Goal: Task Accomplishment & Management: Complete application form

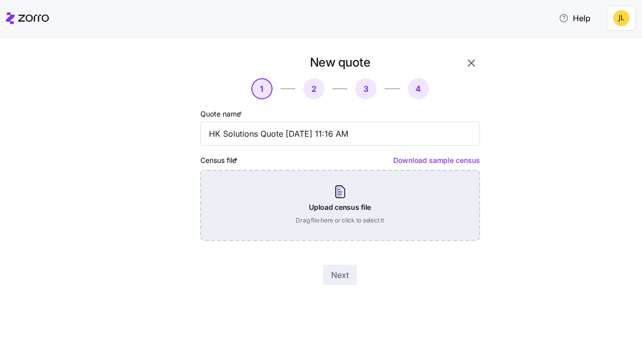
click at [363, 213] on div "Upload census file Drag file here or click to select it" at bounding box center [341, 205] width 280 height 71
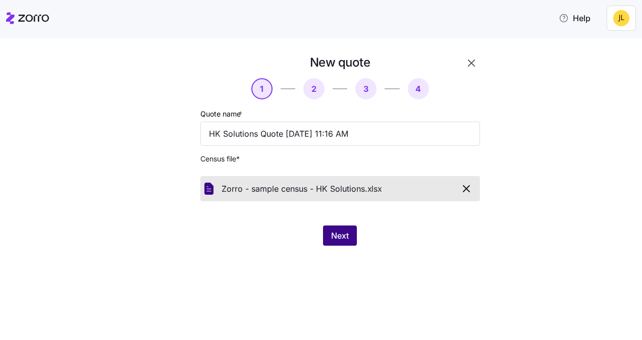
click at [345, 234] on span "Next" at bounding box center [340, 236] width 18 height 12
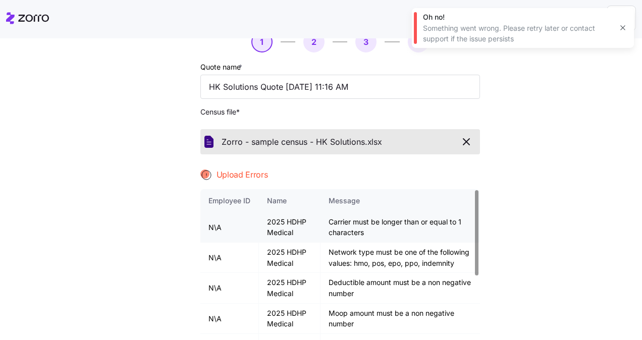
scroll to position [41, 0]
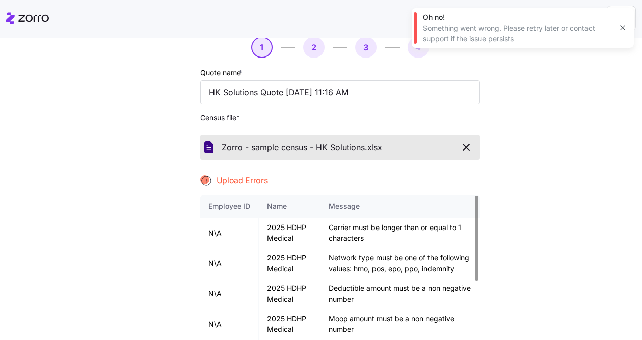
click at [571, 209] on div "New quote 1 2 3 4 Quote name * HK Solutions Quote [DATE] 11:16 AM Census file *…" at bounding box center [328, 208] width 600 height 390
click at [461, 146] on icon "button" at bounding box center [467, 147] width 12 height 12
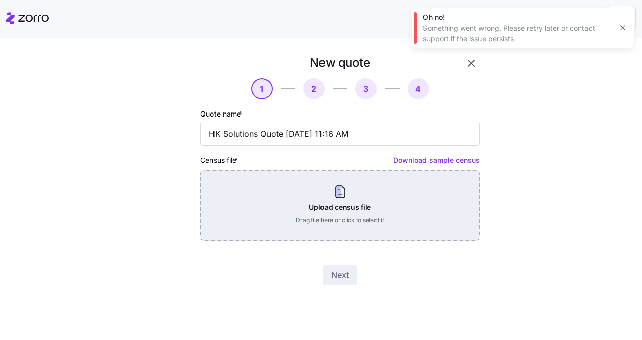
click at [342, 181] on div "Upload census file Drag file here or click to select it" at bounding box center [341, 205] width 280 height 71
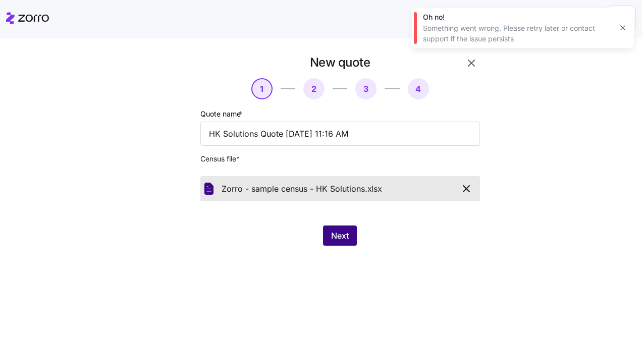
click at [339, 241] on span "Next" at bounding box center [340, 236] width 18 height 12
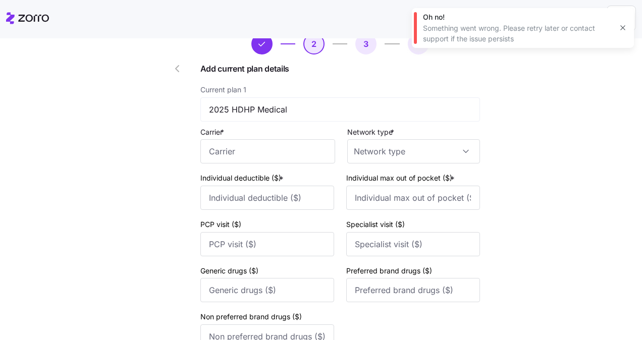
scroll to position [44, 0]
click at [275, 156] on input "Carrier *" at bounding box center [268, 152] width 135 height 24
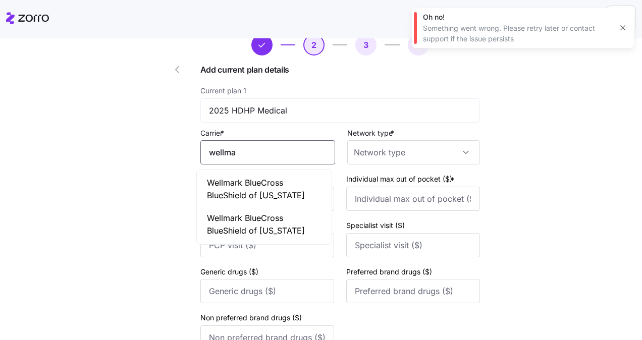
drag, startPoint x: 275, startPoint y: 164, endPoint x: 278, endPoint y: 187, distance: 23.4
click at [278, 187] on body "Help New quote 2 3 4 Add current plan details Current plan 1 2025 HDHP Medical …" at bounding box center [321, 167] width 642 height 334
click at [278, 187] on span "Wellmark BlueCross BlueShield of [US_STATE]" at bounding box center [264, 189] width 115 height 25
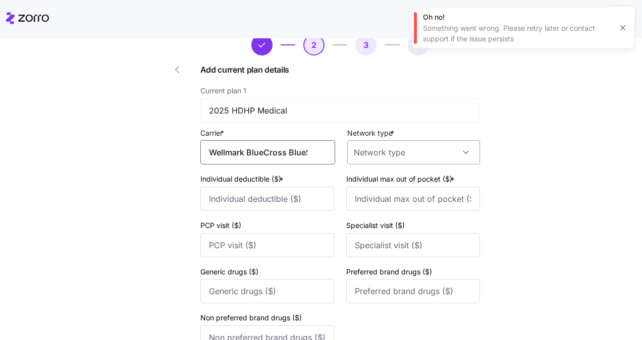
type input "Wellmark BlueCross BlueShield of [US_STATE]"
click at [378, 152] on input "Network type *" at bounding box center [413, 152] width 133 height 24
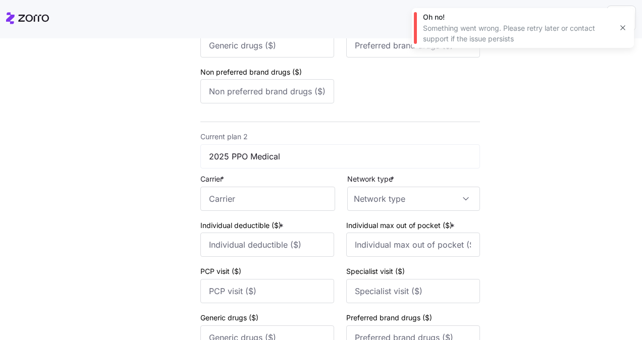
scroll to position [337, 0]
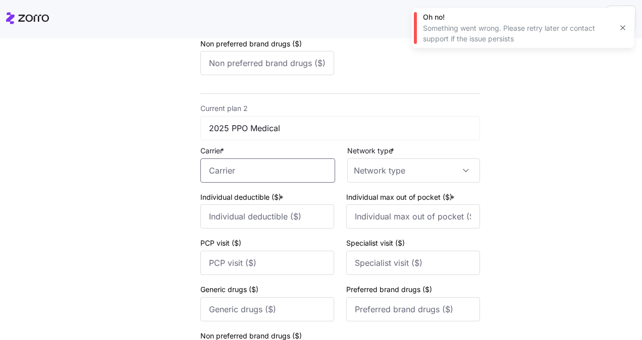
click at [262, 174] on input "Carrier *" at bounding box center [268, 171] width 135 height 24
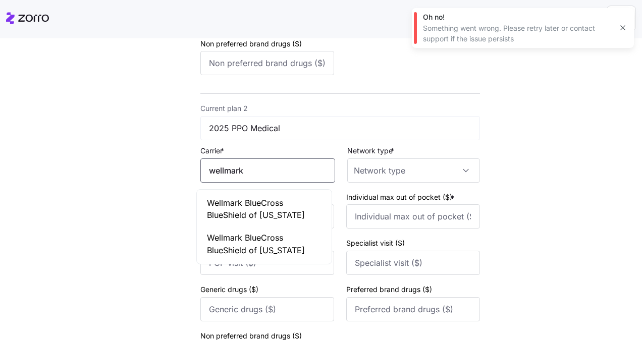
click at [282, 204] on span "Wellmark BlueCross BlueShield of [US_STATE]" at bounding box center [264, 209] width 115 height 25
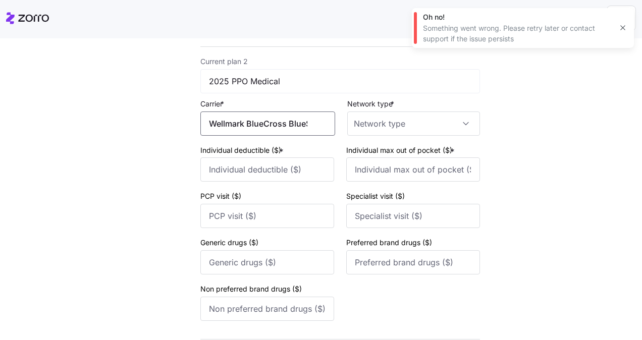
scroll to position [498, 0]
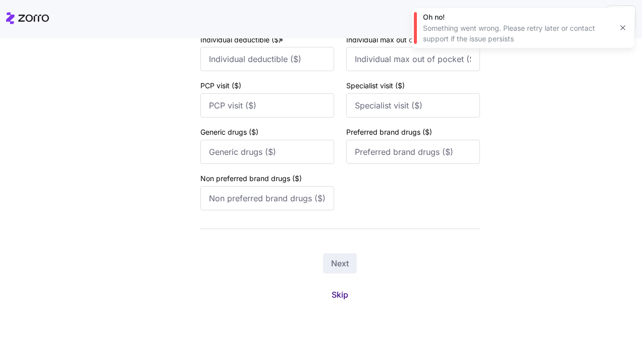
type input "Wellmark BlueCross BlueShield of [US_STATE]"
click at [335, 293] on span "Skip" at bounding box center [340, 295] width 17 height 12
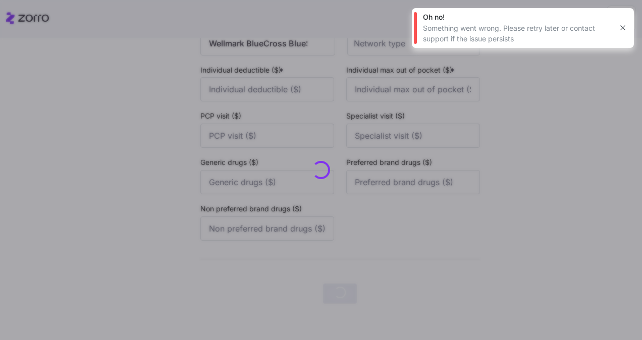
scroll to position [0, 0]
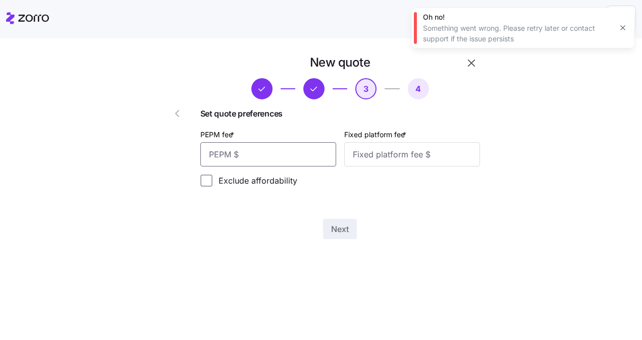
click at [244, 158] on input "PEPM fee *" at bounding box center [269, 154] width 136 height 24
type input "2"
type input "50"
type input "100"
click at [340, 234] on span "Next" at bounding box center [340, 229] width 18 height 12
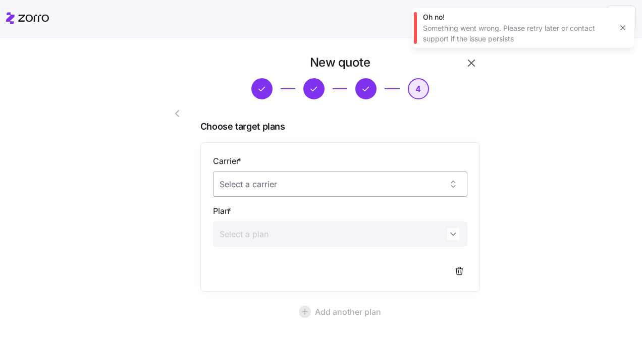
click at [449, 183] on input "Carrier *" at bounding box center [340, 184] width 255 height 25
click at [378, 137] on div "Choose target plans Carrier * Plan * Add another plan" at bounding box center [341, 222] width 280 height 204
click at [451, 186] on input "Carrier *" at bounding box center [340, 184] width 255 height 25
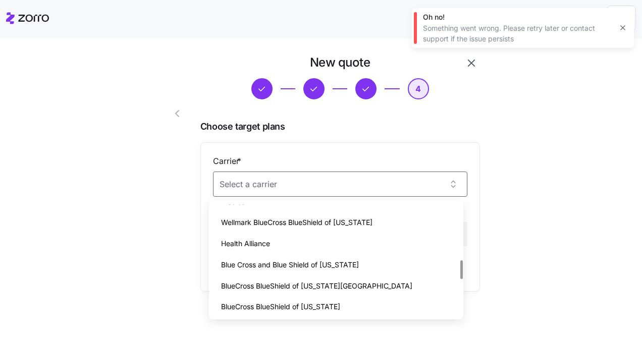
scroll to position [323, 0]
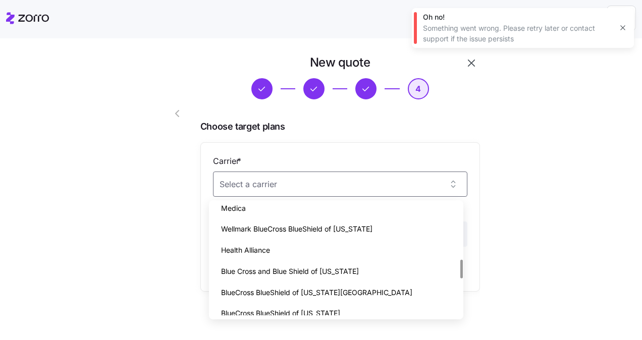
click at [326, 229] on span "Wellmark BlueCross BlueShield of [US_STATE]" at bounding box center [297, 229] width 152 height 11
type input "Wellmark BlueCross BlueShield of [US_STATE]"
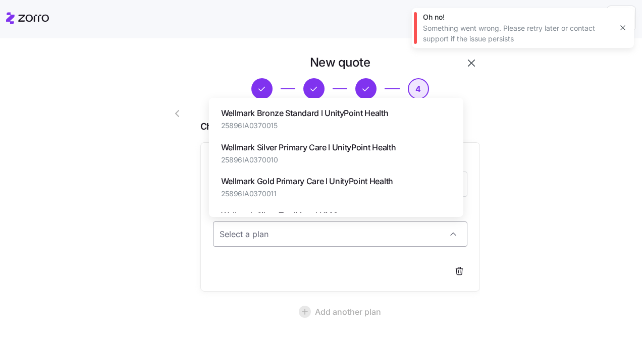
click at [447, 230] on div at bounding box center [340, 234] width 255 height 25
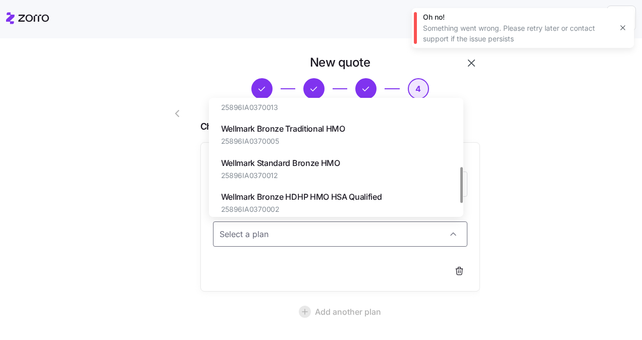
scroll to position [229, 0]
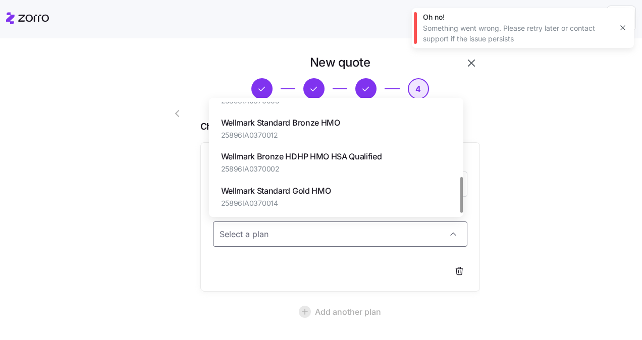
click at [333, 174] on span "25896IA0370002" at bounding box center [301, 169] width 161 height 10
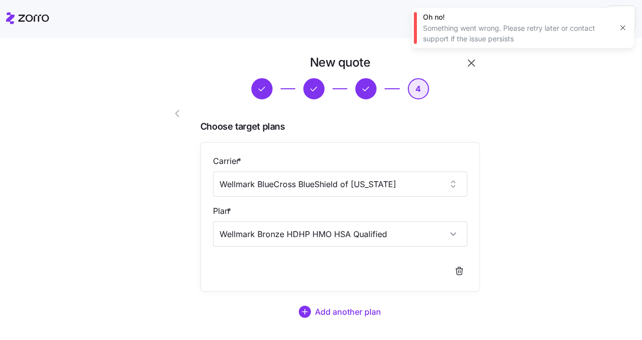
type input "Wellmark Bronze HDHP HMO HSA Qualified"
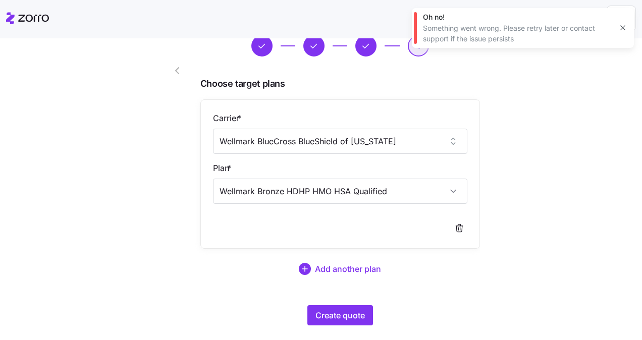
scroll to position [43, 0]
click at [331, 314] on span "Create quote" at bounding box center [340, 315] width 49 height 12
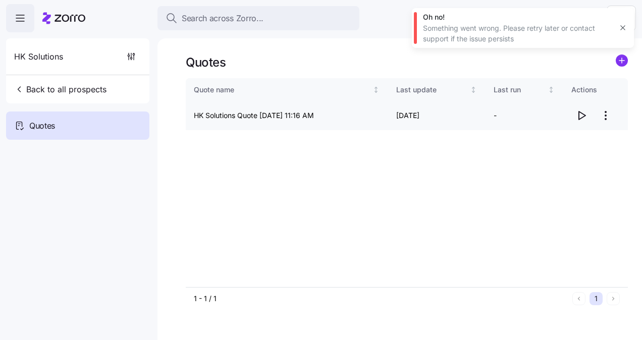
click at [584, 115] on icon "button" at bounding box center [582, 116] width 7 height 8
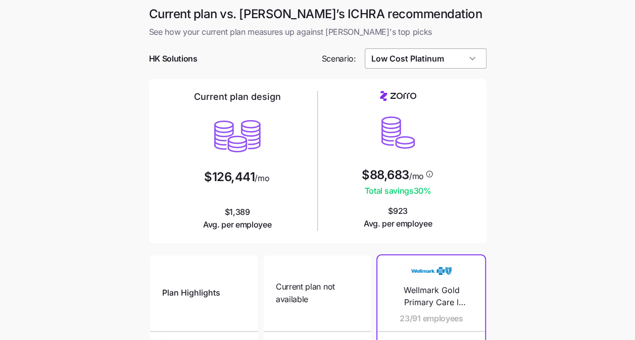
click at [464, 53] on input "Low Cost Platinum" at bounding box center [426, 58] width 122 height 20
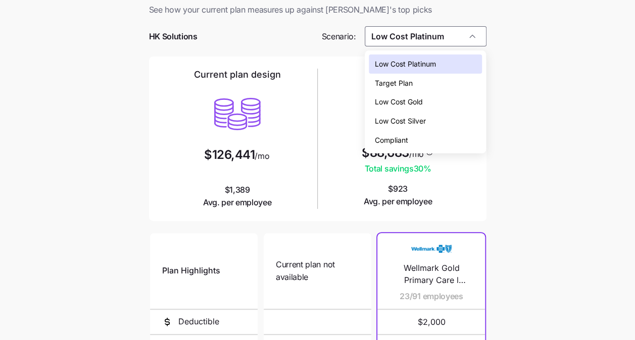
scroll to position [21, 0]
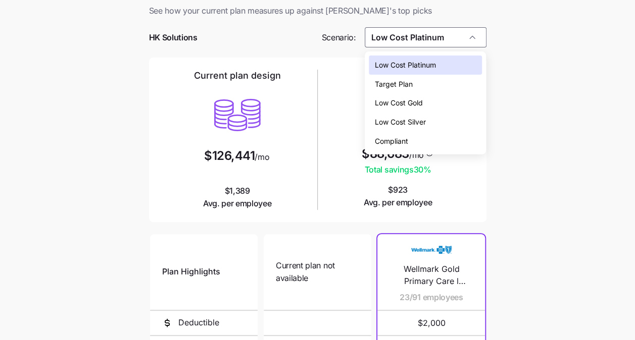
click at [413, 85] on div "Target Plan" at bounding box center [426, 84] width 114 height 19
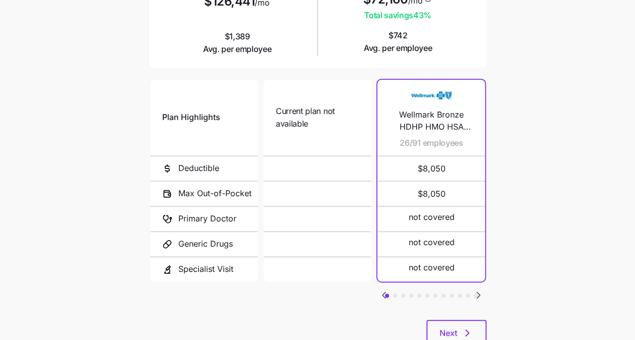
scroll to position [176, 0]
click at [480, 292] on icon "Go to next slide" at bounding box center [478, 295] width 12 height 12
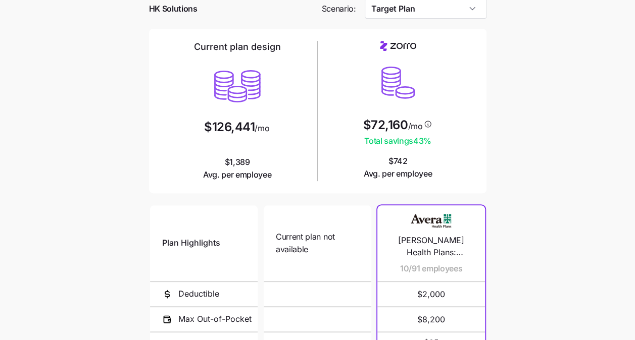
scroll to position [0, 0]
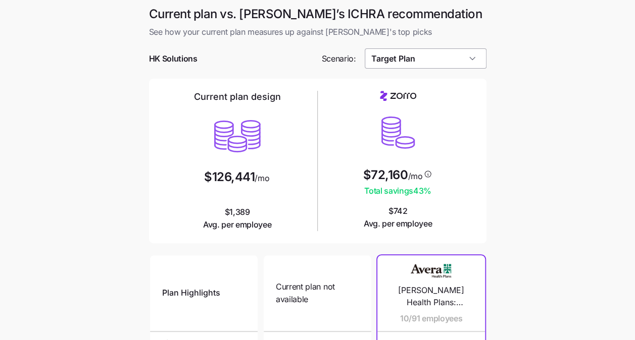
click at [440, 58] on input "Target Plan" at bounding box center [426, 58] width 122 height 20
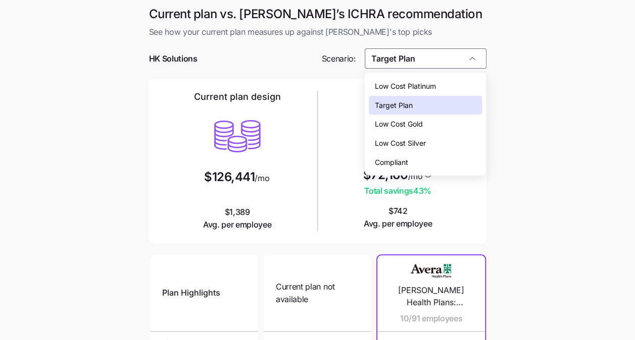
click at [420, 127] on span "Low Cost Gold" at bounding box center [399, 124] width 48 height 11
type input "Low Cost Gold"
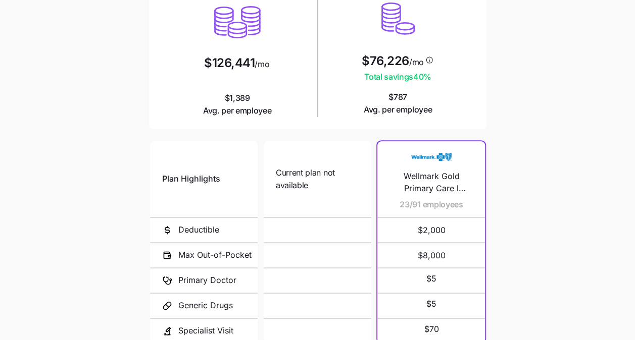
scroll to position [211, 0]
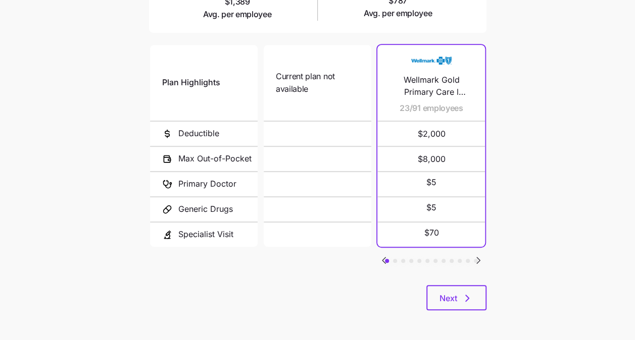
click at [479, 260] on icon "Go to next slide" at bounding box center [478, 261] width 3 height 6
click at [479, 259] on icon "Go to next slide" at bounding box center [478, 261] width 3 height 6
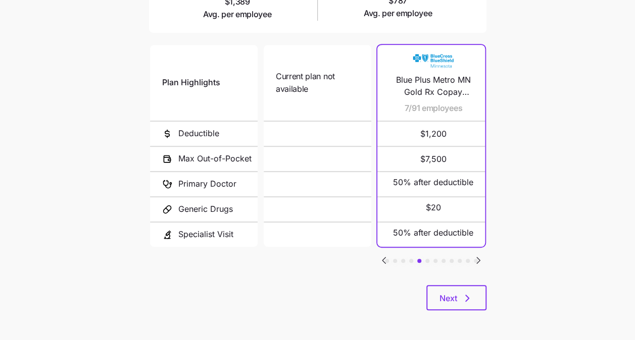
click at [479, 259] on icon "Go to next slide" at bounding box center [478, 261] width 3 height 6
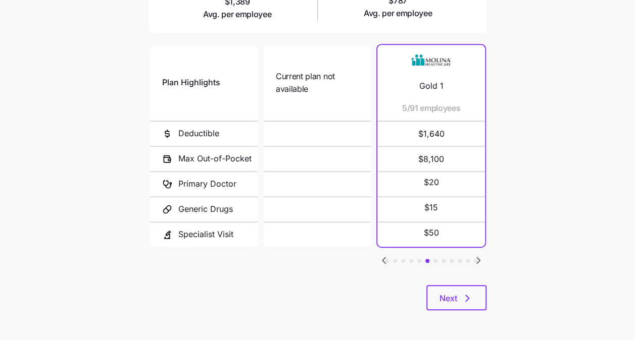
click at [479, 259] on icon "Go to next slide" at bounding box center [478, 261] width 3 height 6
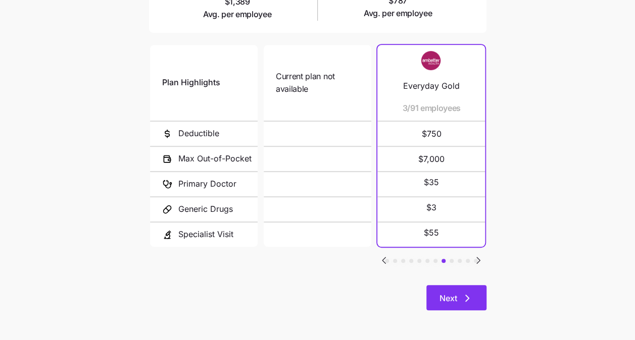
click at [460, 289] on button "Next" at bounding box center [456, 297] width 60 height 25
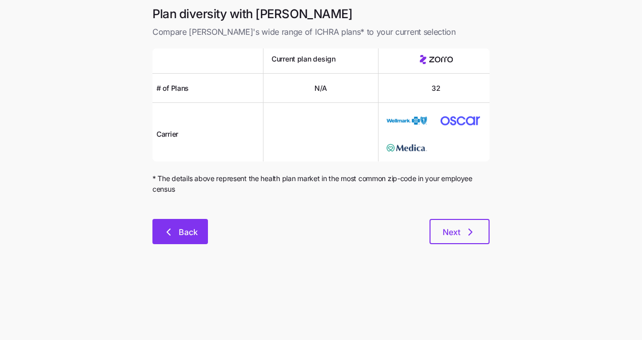
click at [197, 230] on span "Back" at bounding box center [188, 232] width 19 height 12
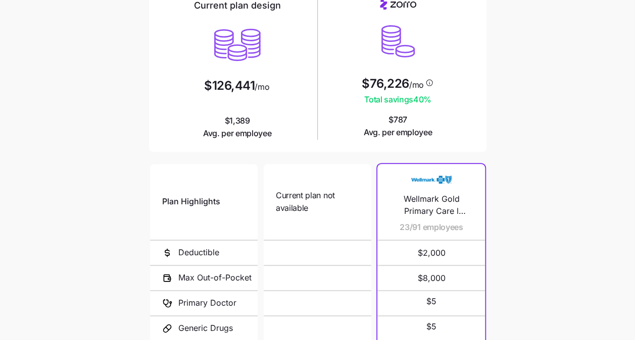
scroll to position [211, 0]
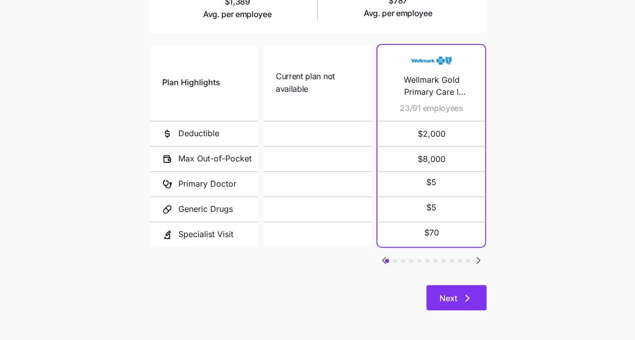
click at [459, 301] on span "Next" at bounding box center [456, 298] width 34 height 12
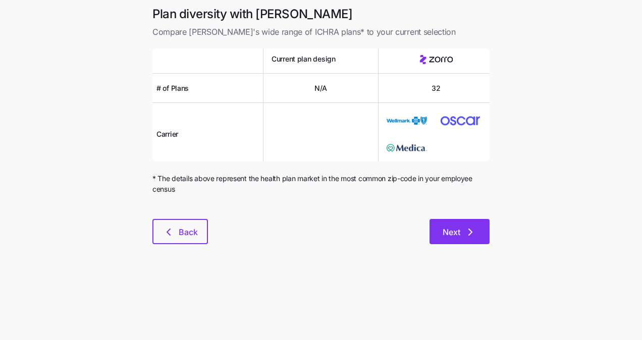
click at [474, 227] on icon "button" at bounding box center [471, 232] width 12 height 12
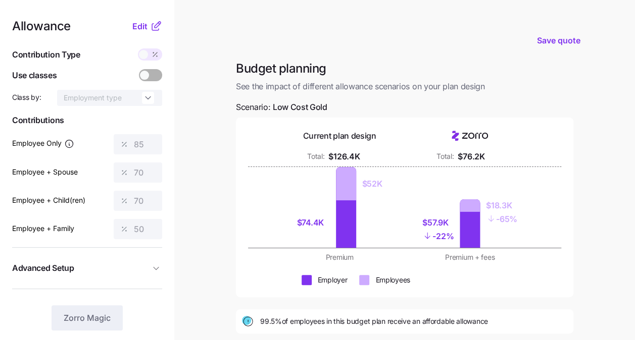
click at [158, 27] on icon at bounding box center [156, 26] width 12 height 12
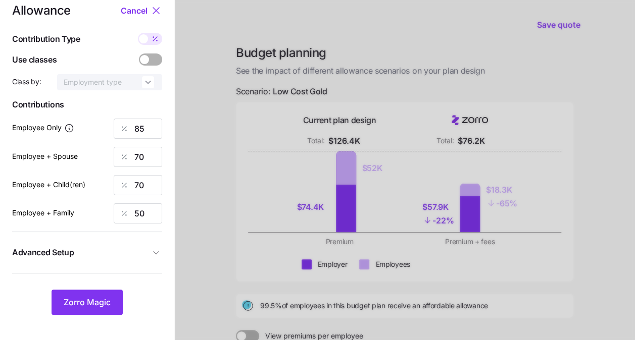
scroll to position [16, 0]
click at [149, 38] on span at bounding box center [155, 38] width 14 height 12
click at [138, 32] on input "checkbox" at bounding box center [138, 32] width 0 height 0
type input "456"
type input "750"
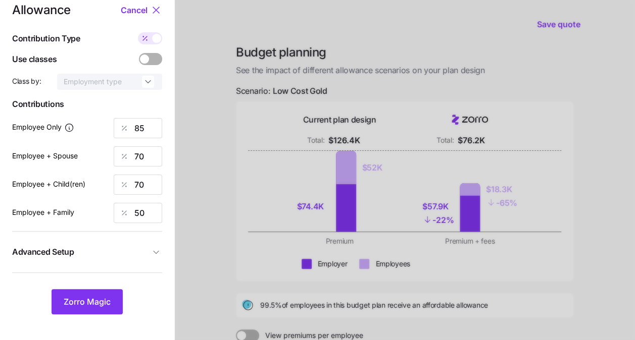
type input "691"
type input "762"
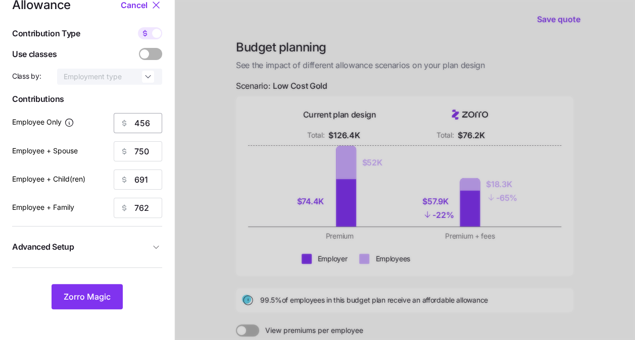
scroll to position [21, 0]
click at [153, 35] on span at bounding box center [156, 33] width 9 height 9
click at [138, 28] on input "checkbox" at bounding box center [138, 28] width 0 height 0
type input "85"
type input "70"
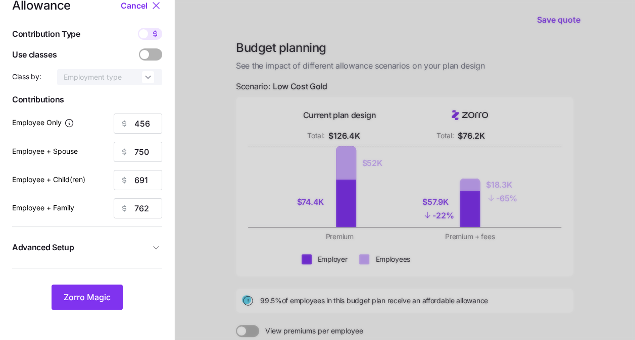
type input "70"
type input "50"
drag, startPoint x: 148, startPoint y: 126, endPoint x: 132, endPoint y: 126, distance: 15.7
click at [132, 126] on div "85" at bounding box center [138, 124] width 48 height 20
type input "75"
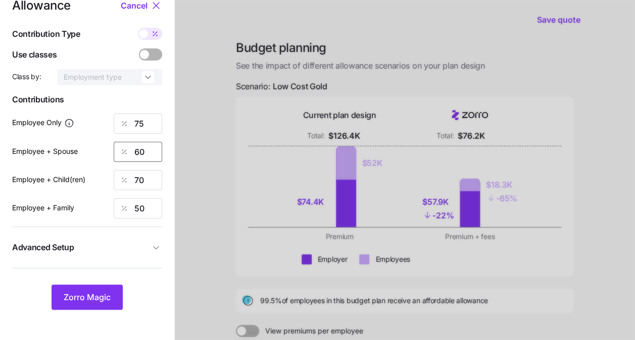
type input "60"
click at [113, 248] on span "Advanced Setup" at bounding box center [81, 247] width 138 height 13
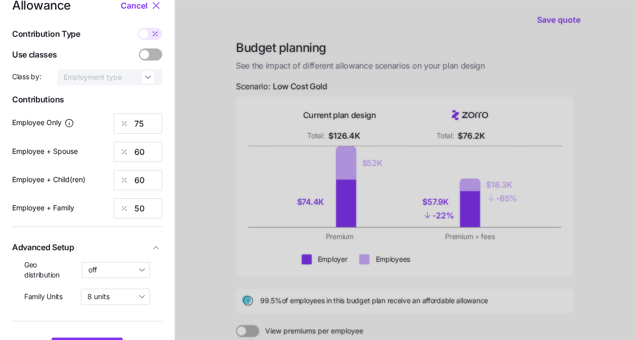
click at [113, 248] on span "Advanced Setup" at bounding box center [81, 247] width 138 height 13
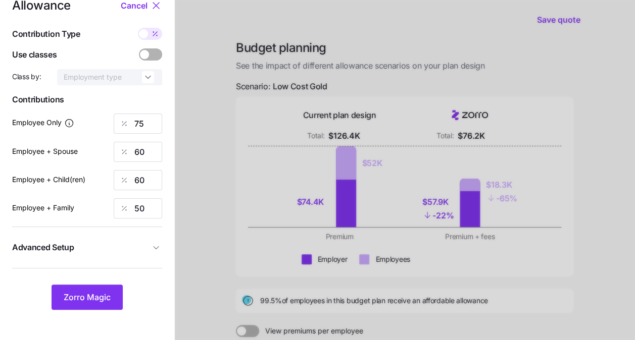
scroll to position [64, 0]
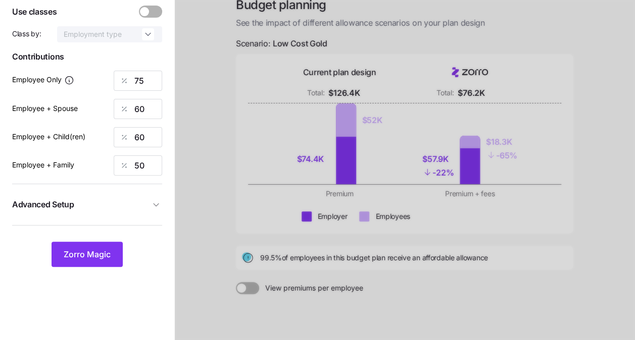
click at [122, 205] on span "Advanced Setup" at bounding box center [81, 204] width 138 height 13
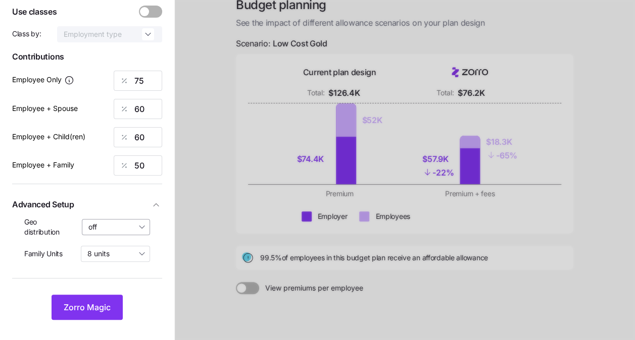
click at [137, 227] on input "off" at bounding box center [116, 227] width 69 height 16
click at [125, 284] on span "By state (12)" at bounding box center [112, 286] width 42 height 11
type input "By state (12)"
click at [131, 250] on input "8 units" at bounding box center [115, 254] width 69 height 16
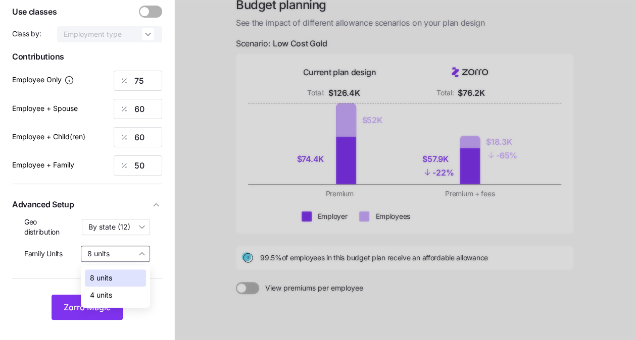
click at [72, 255] on div "Family Units 8 units" at bounding box center [87, 254] width 126 height 16
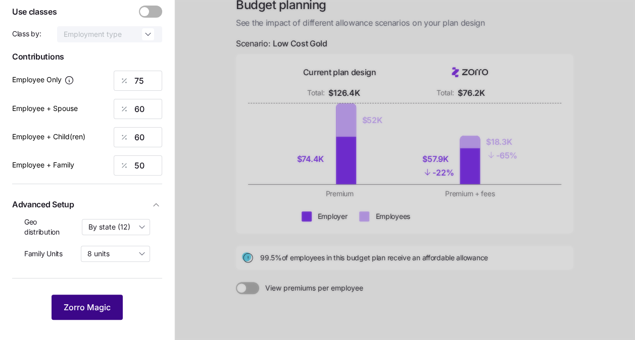
click at [95, 312] on span "Zorro Magic" at bounding box center [87, 308] width 47 height 12
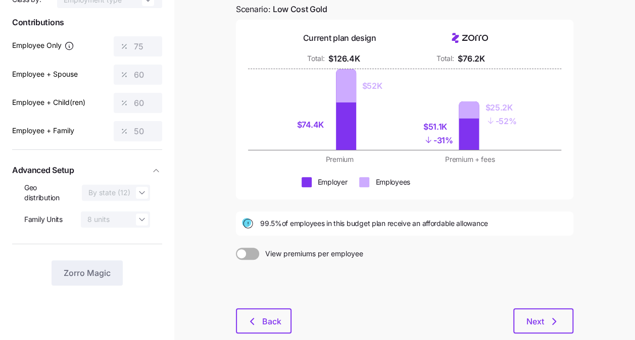
scroll to position [109, 0]
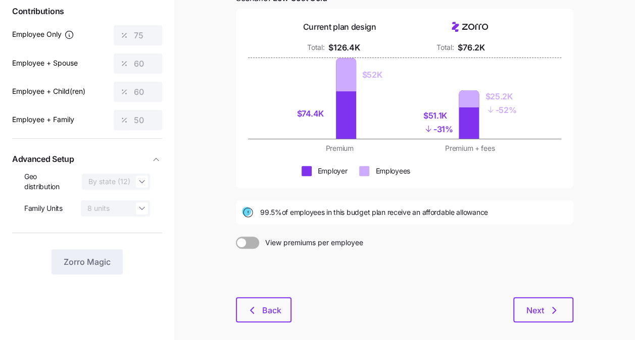
click at [245, 238] on div at bounding box center [247, 243] width 23 height 12
click at [236, 237] on input "View premiums per employee" at bounding box center [236, 237] width 0 height 0
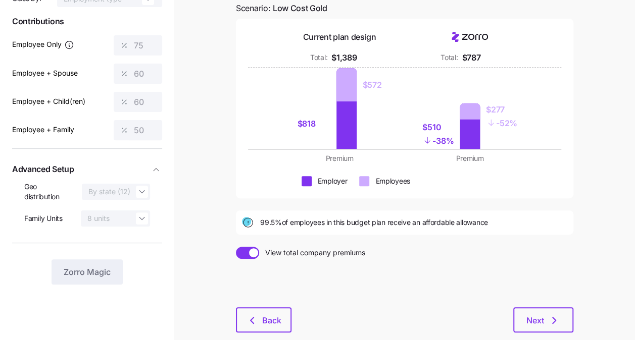
scroll to position [100, 0]
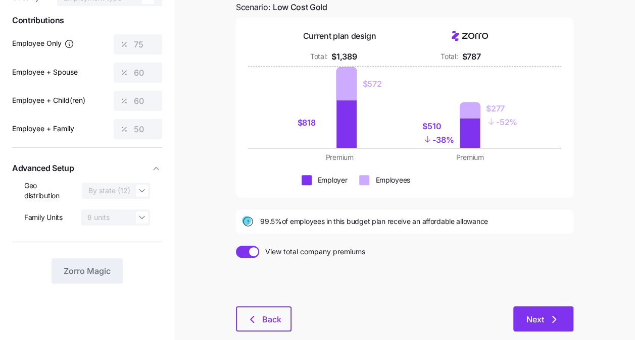
click at [522, 311] on button "Next" at bounding box center [543, 319] width 60 height 25
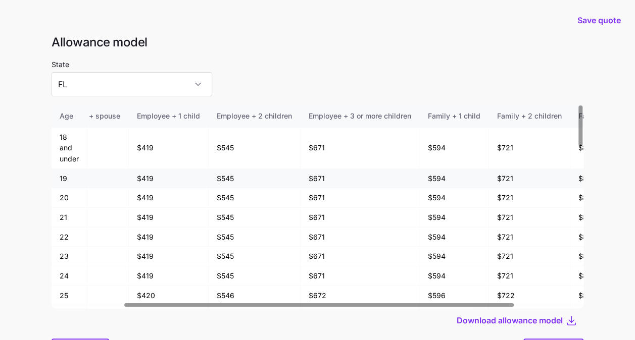
scroll to position [0, 98]
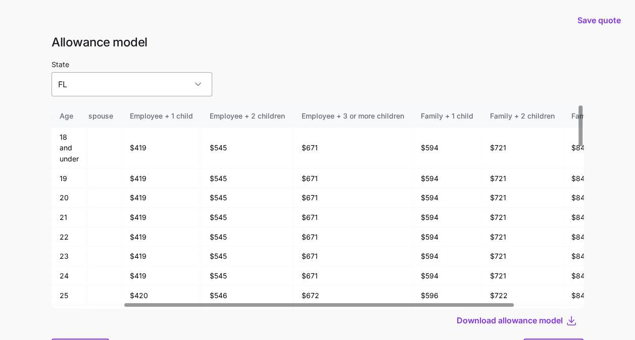
click at [160, 86] on input "FL" at bounding box center [132, 84] width 161 height 24
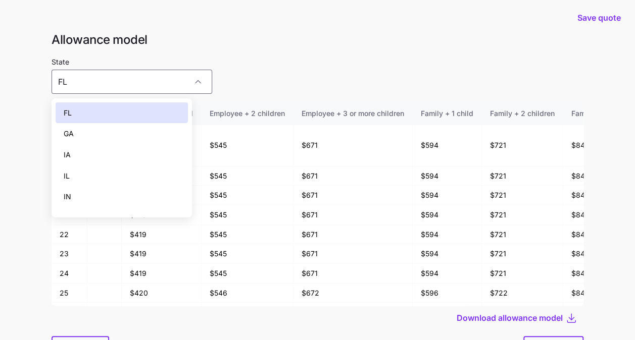
scroll to position [2, 0]
click at [366, 56] on div "State FL" at bounding box center [318, 75] width 532 height 38
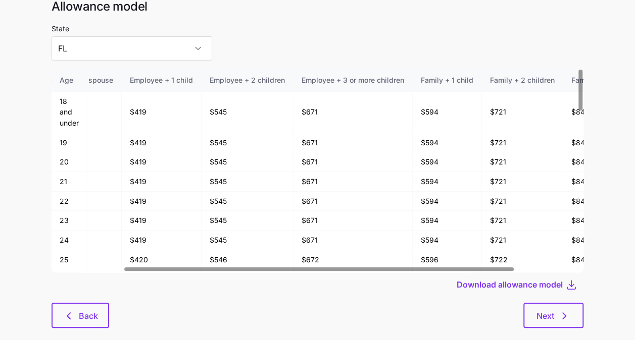
scroll to position [36, 0]
click at [560, 315] on icon "button" at bounding box center [564, 316] width 12 height 12
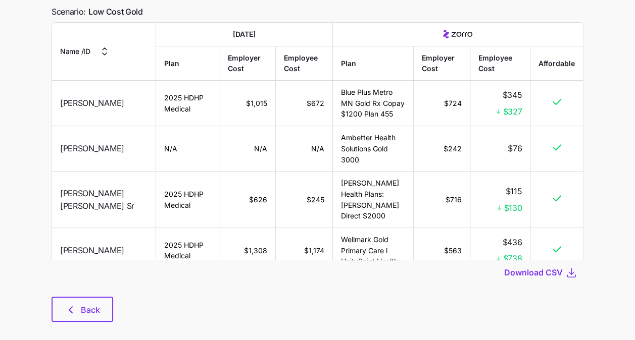
scroll to position [84, 0]
click at [554, 273] on span "Download CSV" at bounding box center [533, 272] width 59 height 12
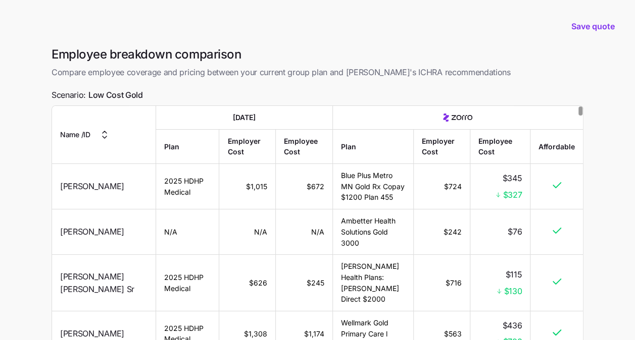
click at [277, 12] on div "Save quote" at bounding box center [317, 26] width 623 height 40
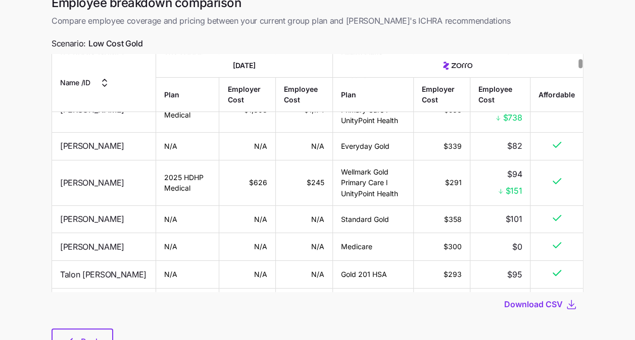
scroll to position [173, 0]
click at [91, 334] on button "Back" at bounding box center [83, 341] width 62 height 25
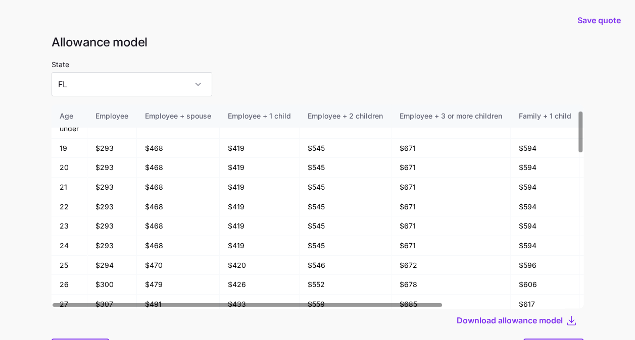
scroll to position [26, 0]
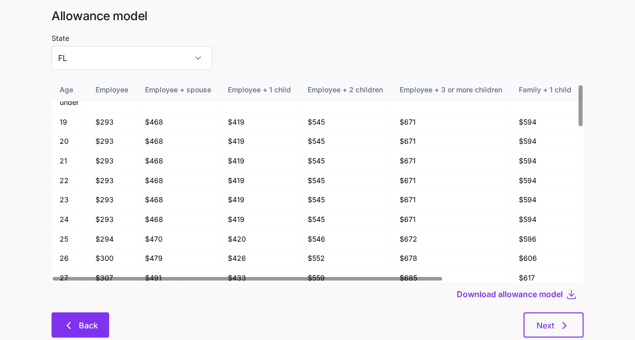
click at [91, 324] on span "Back" at bounding box center [88, 326] width 19 height 12
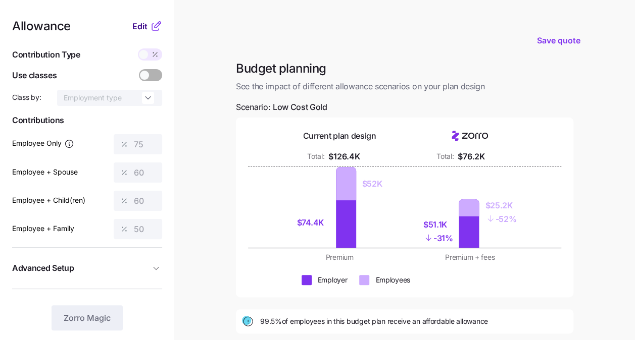
click at [142, 32] on span "Edit" at bounding box center [139, 26] width 15 height 12
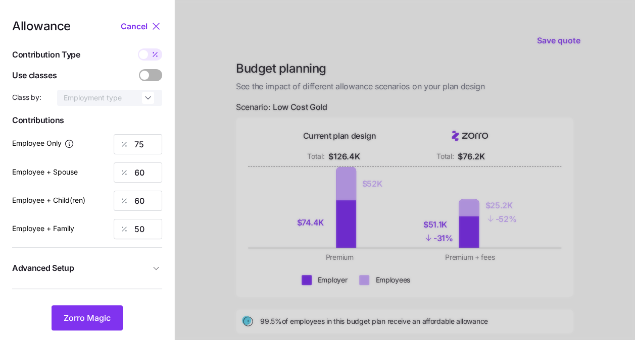
click at [156, 74] on span at bounding box center [156, 75] width 14 height 12
click at [139, 69] on input "checkbox" at bounding box center [139, 69] width 0 height 0
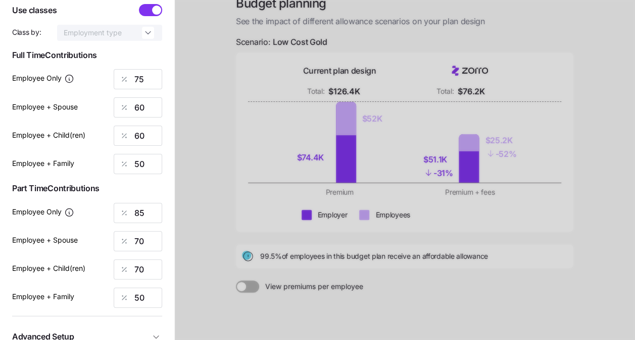
scroll to position [66, 0]
click at [149, 211] on input "85" at bounding box center [138, 213] width 48 height 20
type input "8"
type input "50"
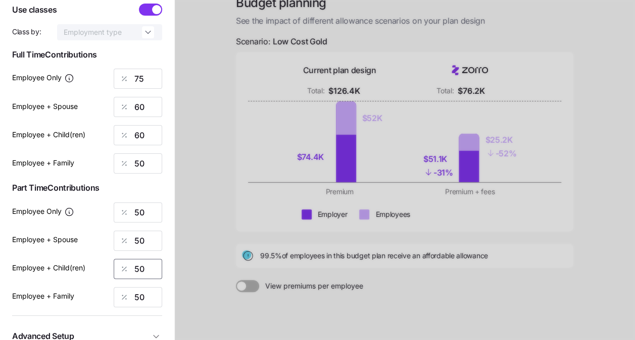
type input "50"
click at [136, 191] on span "Part Time Contributions" at bounding box center [87, 188] width 150 height 13
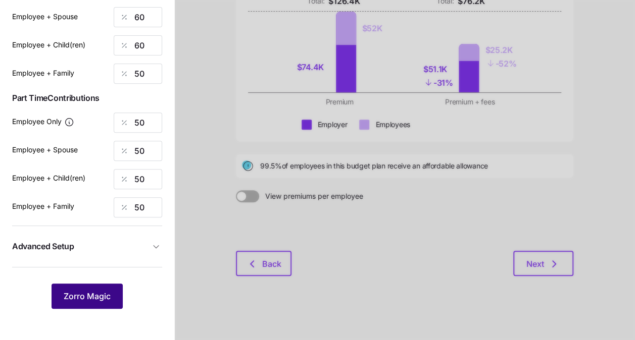
click at [93, 298] on span "Zorro Magic" at bounding box center [87, 296] width 47 height 12
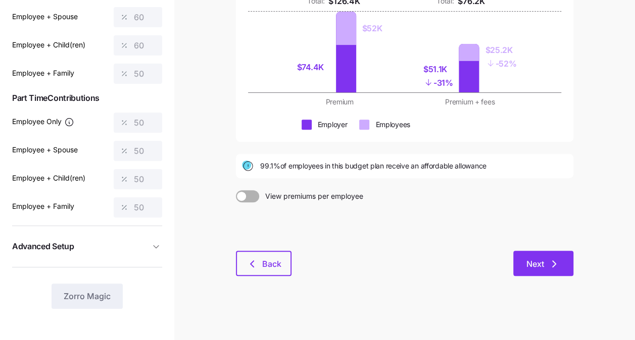
click at [531, 264] on span "Next" at bounding box center [535, 264] width 18 height 12
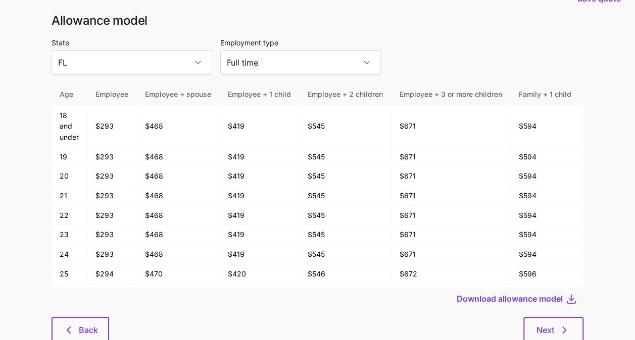
scroll to position [22, 0]
click at [292, 70] on input "Full time" at bounding box center [300, 62] width 161 height 24
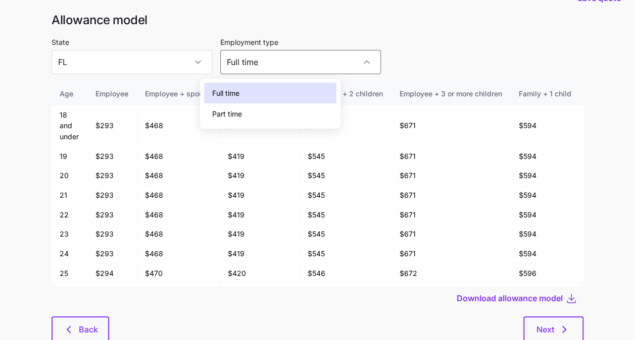
click at [279, 107] on div "Part time" at bounding box center [270, 114] width 132 height 21
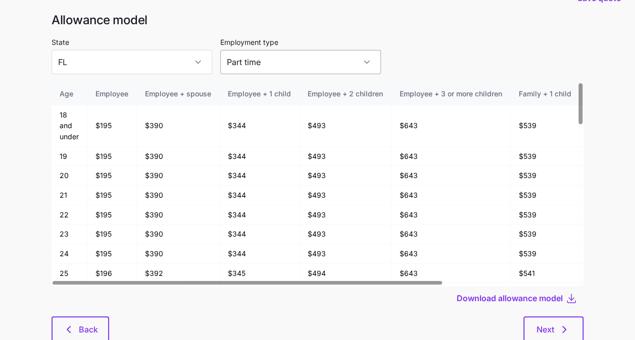
click at [290, 58] on input "Part time" at bounding box center [300, 62] width 161 height 24
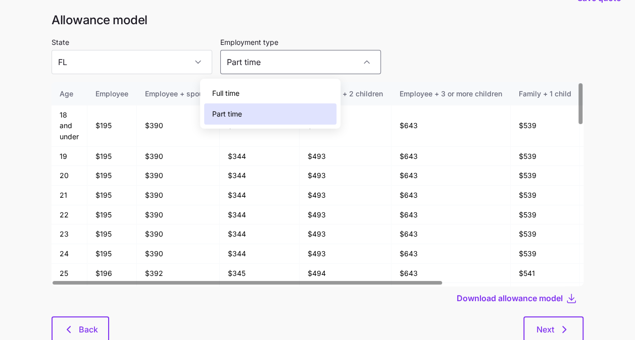
click at [284, 89] on div "Full time" at bounding box center [270, 93] width 132 height 21
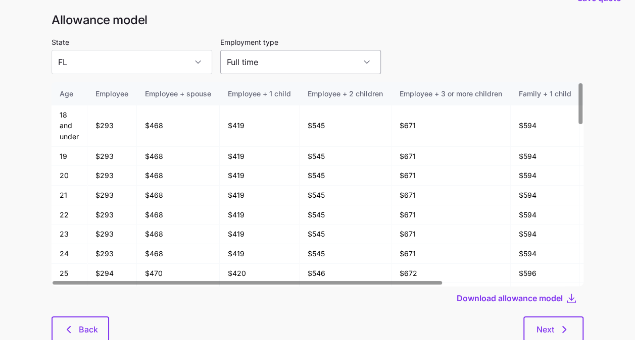
click at [291, 69] on input "Full time" at bounding box center [300, 62] width 161 height 24
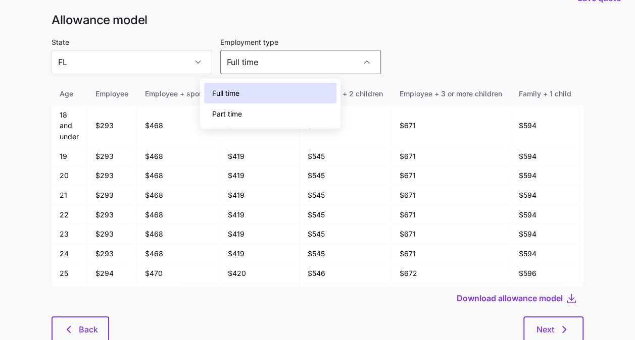
click at [287, 115] on div "Part time" at bounding box center [270, 114] width 132 height 21
type input "Part time"
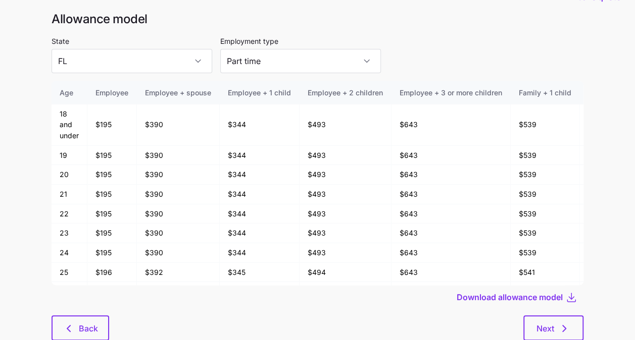
scroll to position [23, 0]
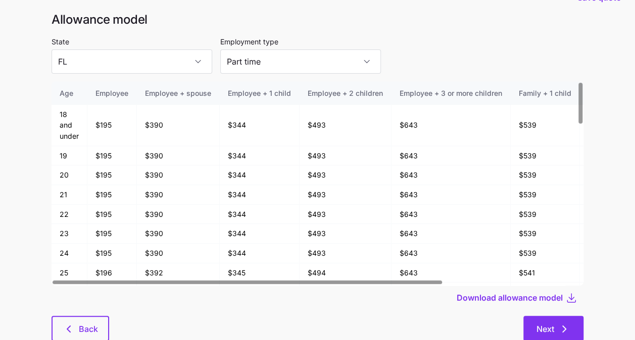
click at [550, 325] on span "Next" at bounding box center [545, 329] width 18 height 12
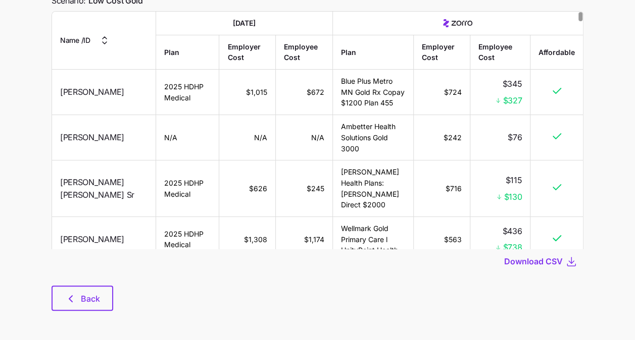
scroll to position [95, 0]
click at [94, 298] on span "Back" at bounding box center [90, 298] width 19 height 12
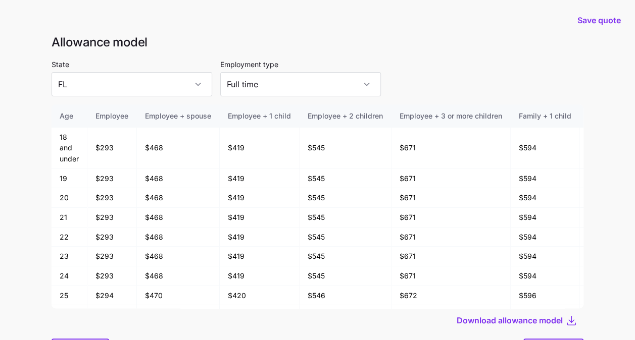
scroll to position [54, 0]
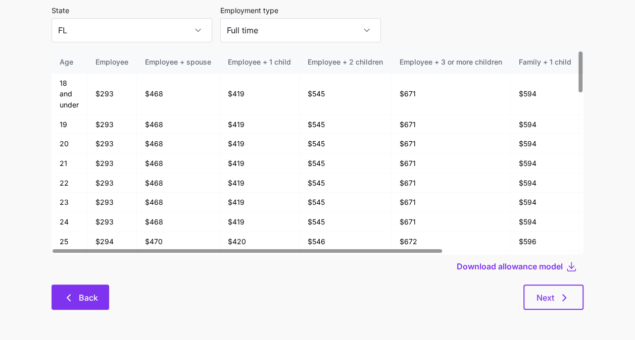
click at [90, 300] on span "Back" at bounding box center [88, 298] width 19 height 12
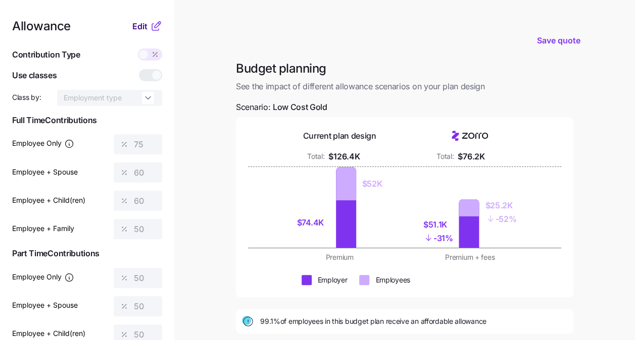
click at [141, 27] on span "Edit" at bounding box center [139, 26] width 15 height 12
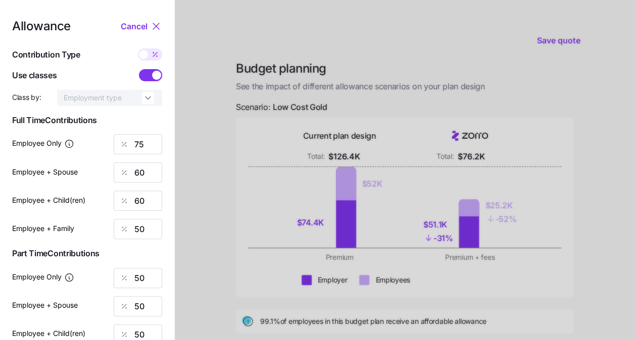
click at [151, 79] on span at bounding box center [146, 75] width 14 height 12
click at [139, 69] on input "checkbox" at bounding box center [139, 69] width 0 height 0
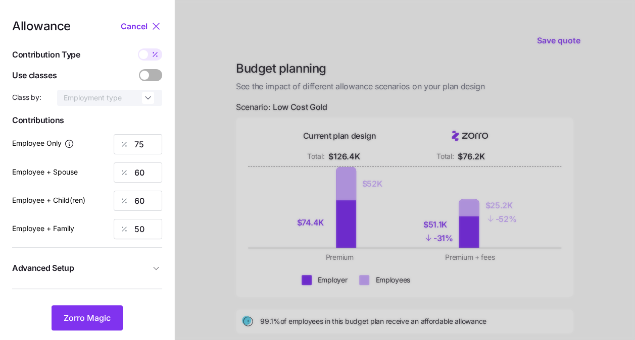
click at [121, 269] on span "Advanced Setup" at bounding box center [81, 268] width 138 height 13
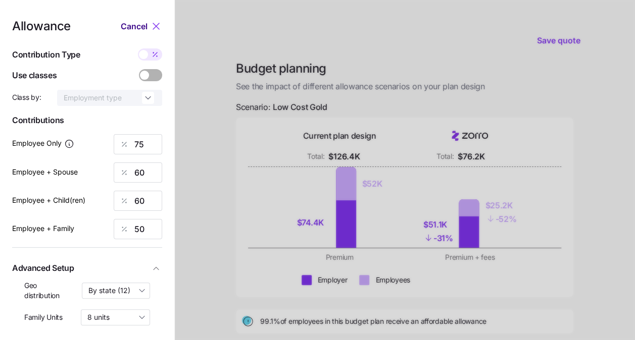
click at [145, 26] on span "Cancel" at bounding box center [134, 26] width 27 height 12
